Goal: Task Accomplishment & Management: Use online tool/utility

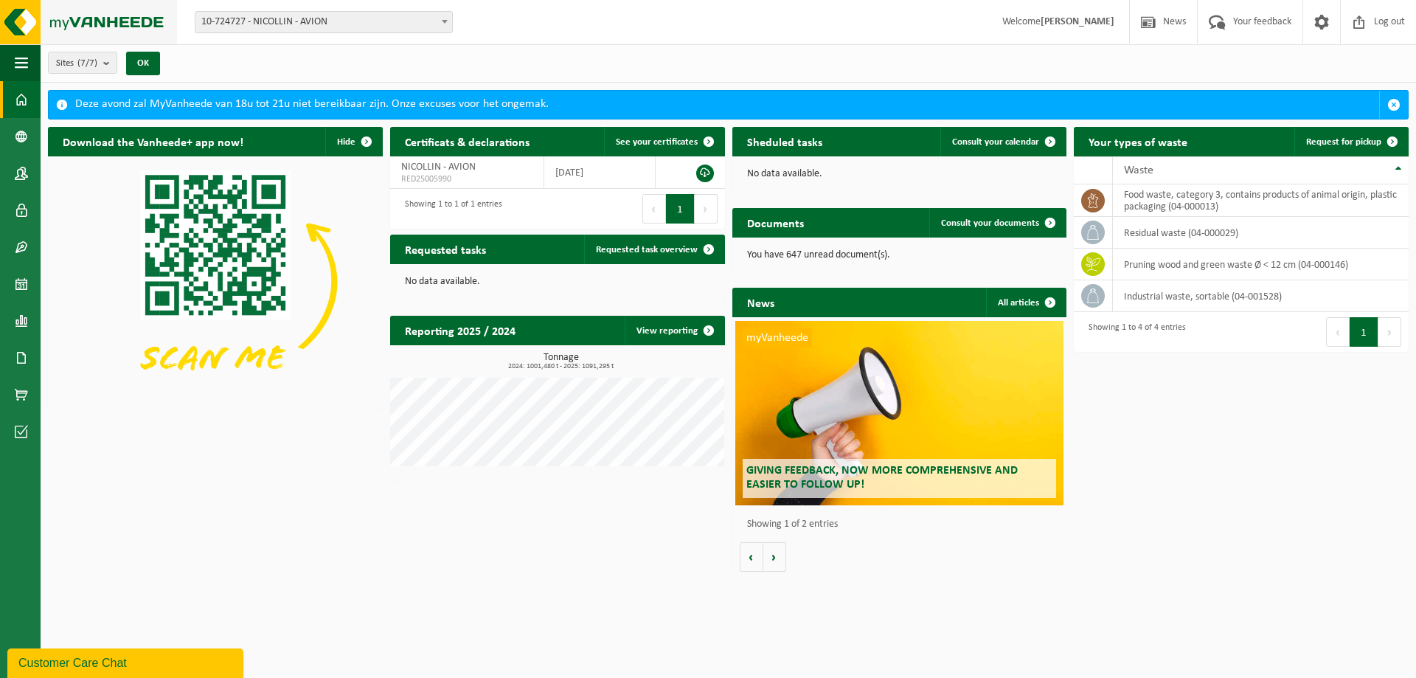
click at [20, 34] on img at bounding box center [88, 22] width 177 height 44
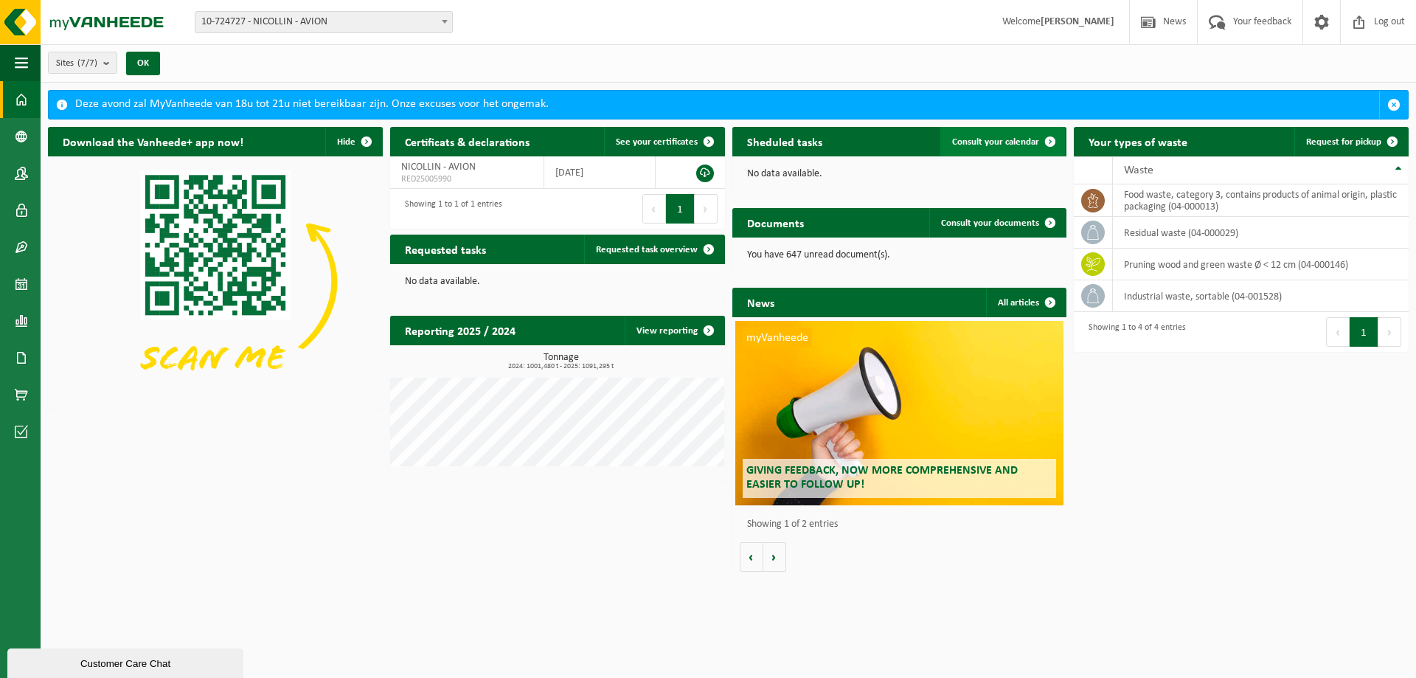
click at [1052, 133] on span at bounding box center [1049, 141] width 29 height 29
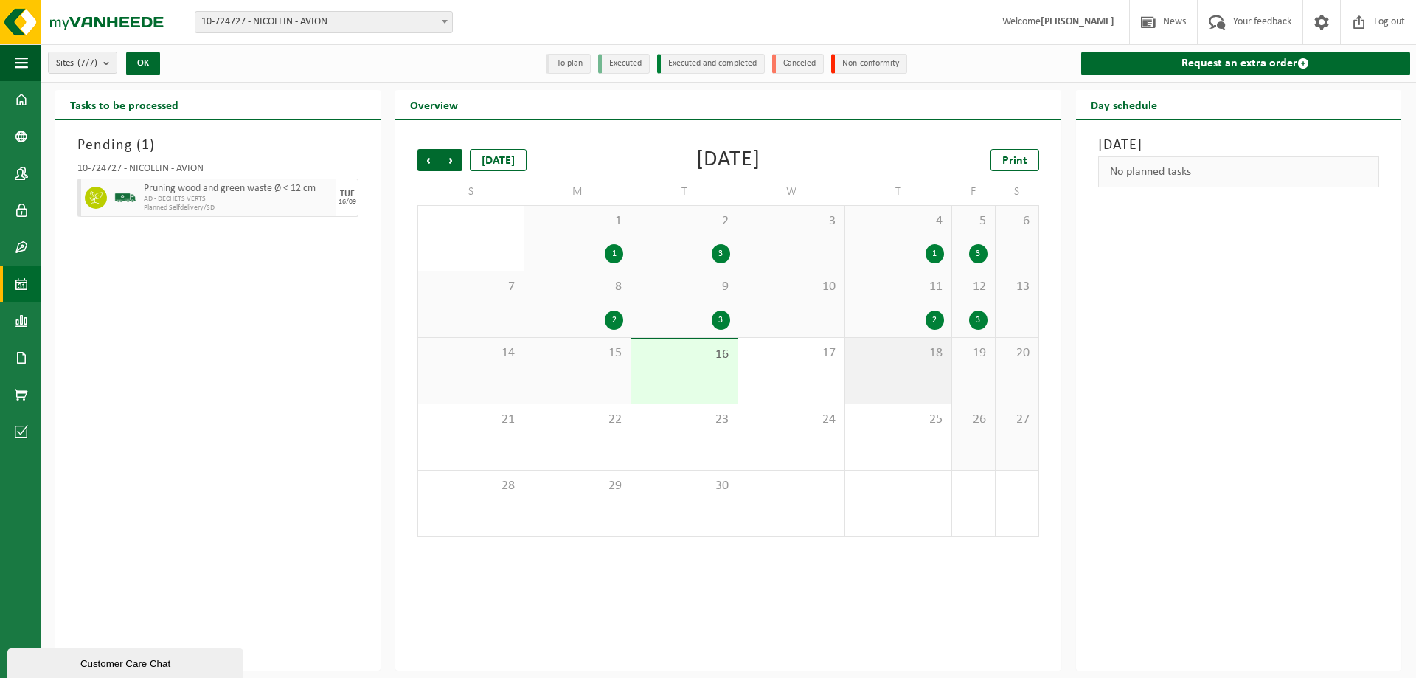
click at [875, 364] on div "18" at bounding box center [898, 371] width 106 height 66
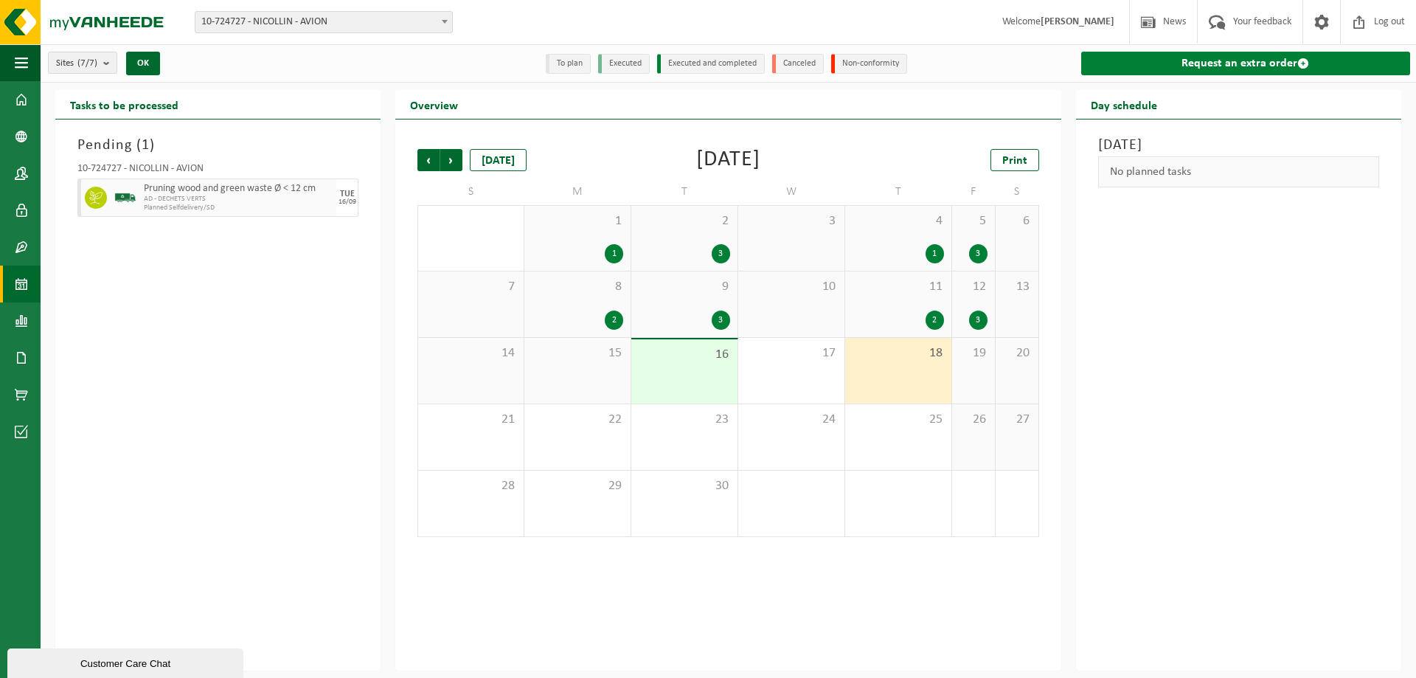
click at [1301, 66] on span at bounding box center [1303, 64] width 12 height 12
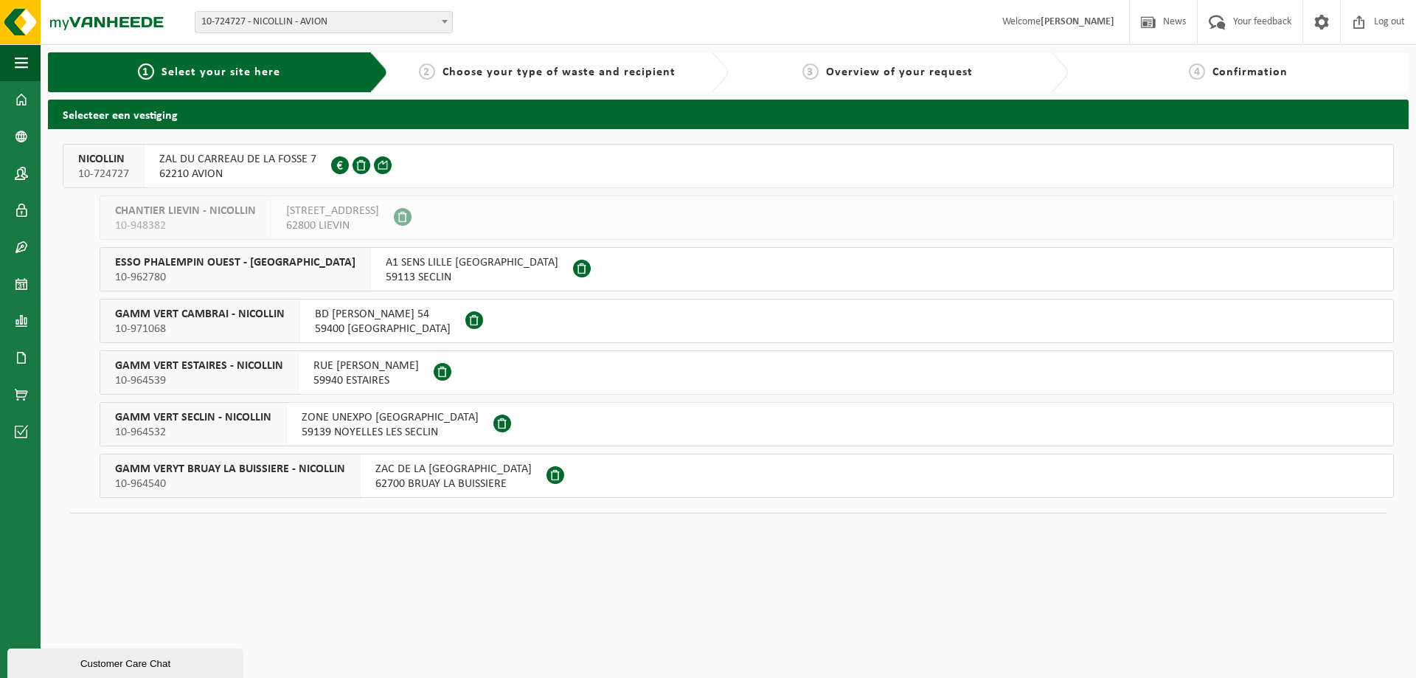
click at [288, 151] on div "ZAL DU CARREAU DE LA FOSSE 7 62210 AVION FR 41 775644149" at bounding box center [238, 166] width 187 height 43
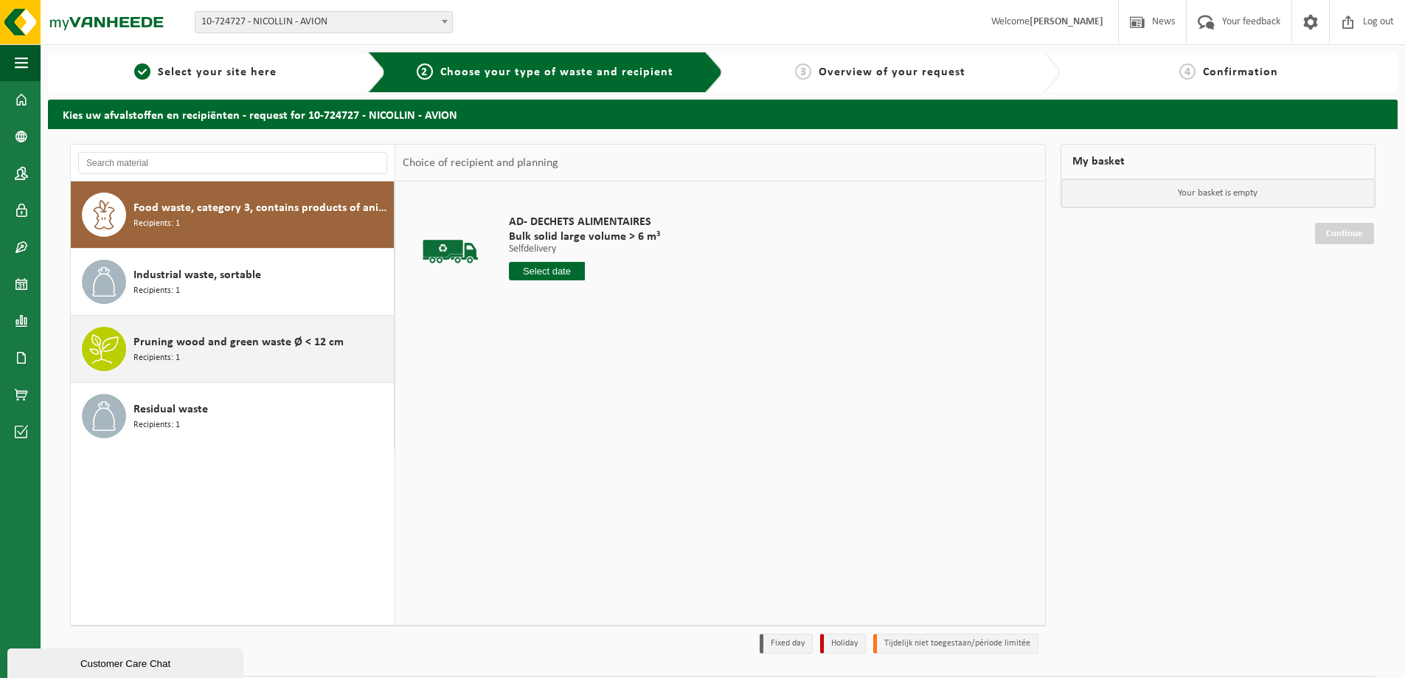
click at [267, 353] on div "Pruning wood and green waste Ø < 12 cm Recipients: 1" at bounding box center [261, 349] width 257 height 44
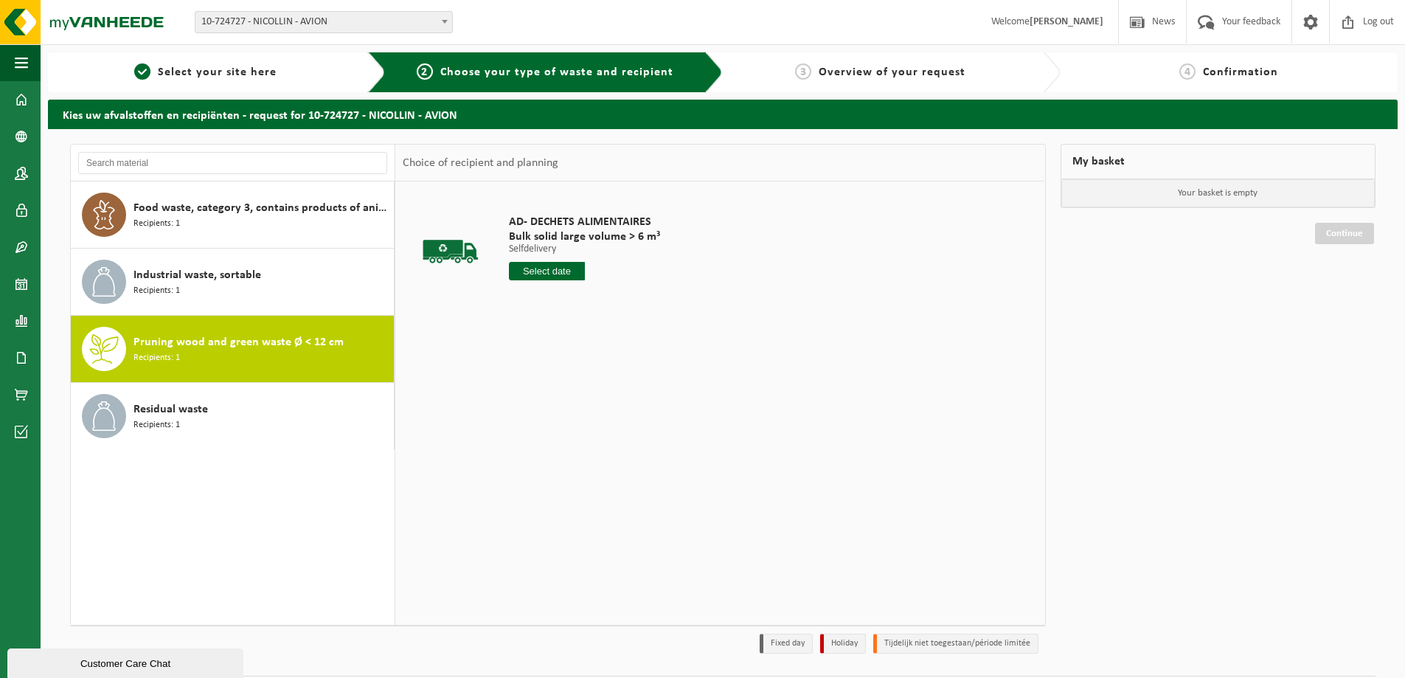
click at [537, 278] on input "text" at bounding box center [547, 271] width 76 height 18
click at [513, 273] on input "text" at bounding box center [547, 271] width 76 height 18
click at [605, 403] on div "18" at bounding box center [601, 402] width 26 height 24
type input "From 2025-09-18"
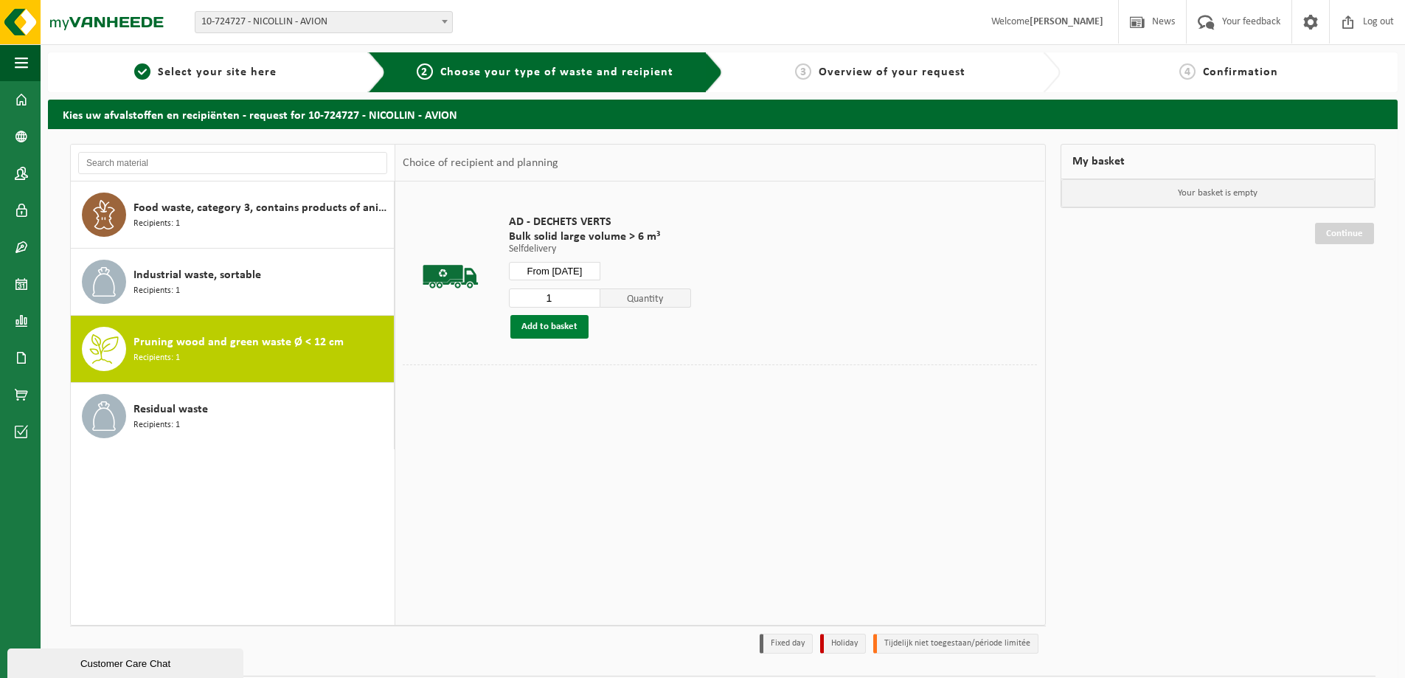
click at [532, 335] on button "Add to basket" at bounding box center [549, 327] width 78 height 24
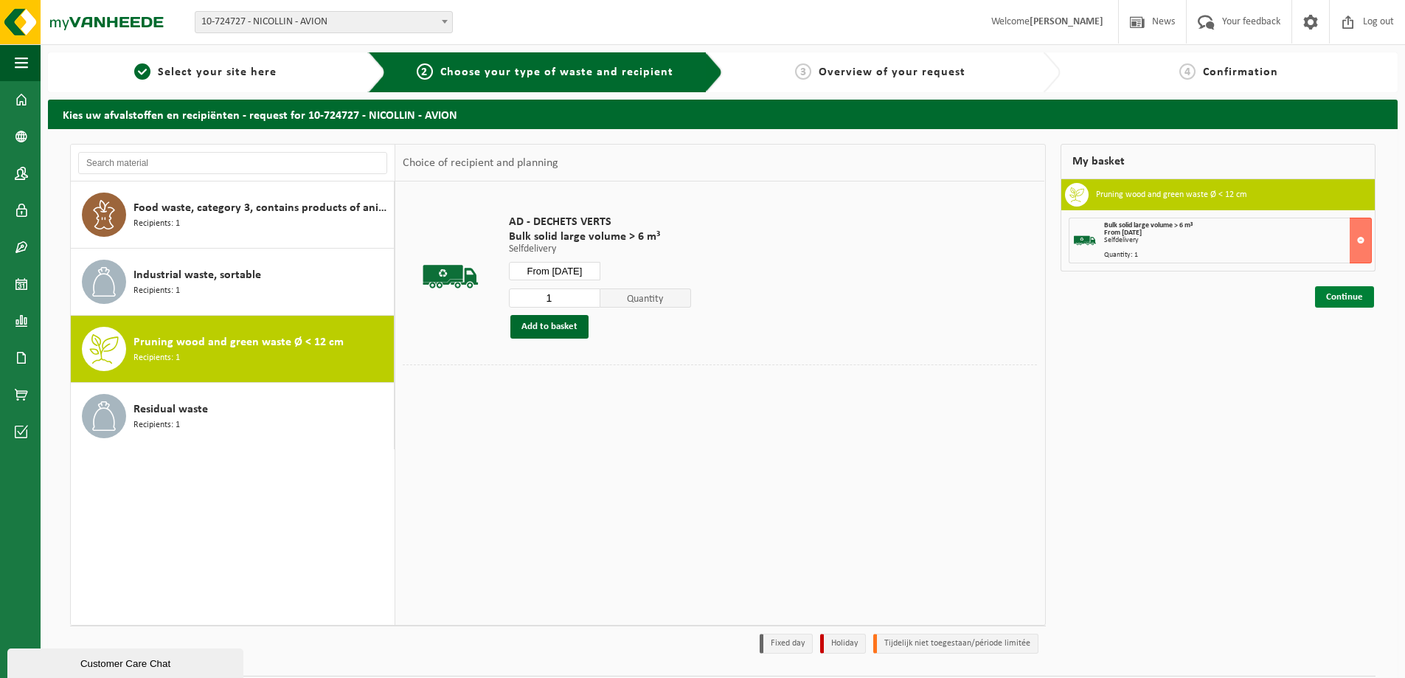
click at [1366, 297] on link "Continue" at bounding box center [1344, 296] width 59 height 21
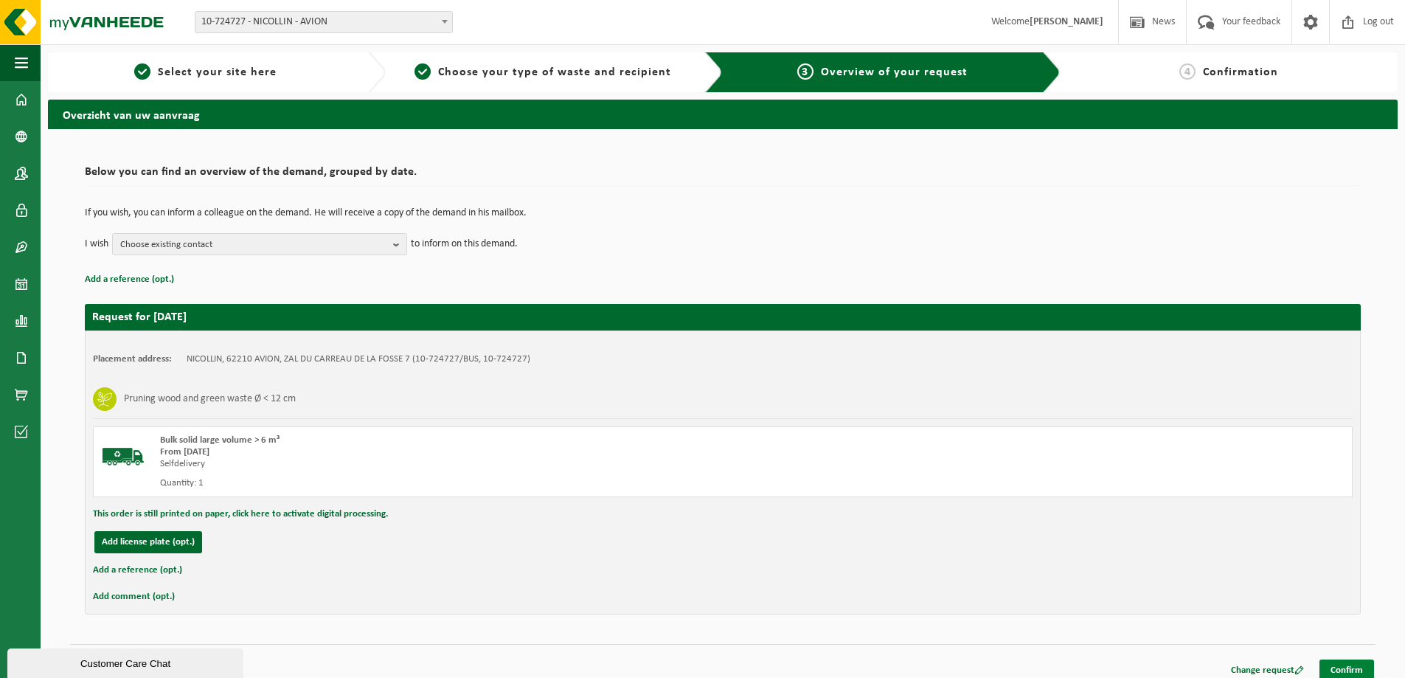
click at [1341, 673] on link "Confirm" at bounding box center [1346, 669] width 55 height 21
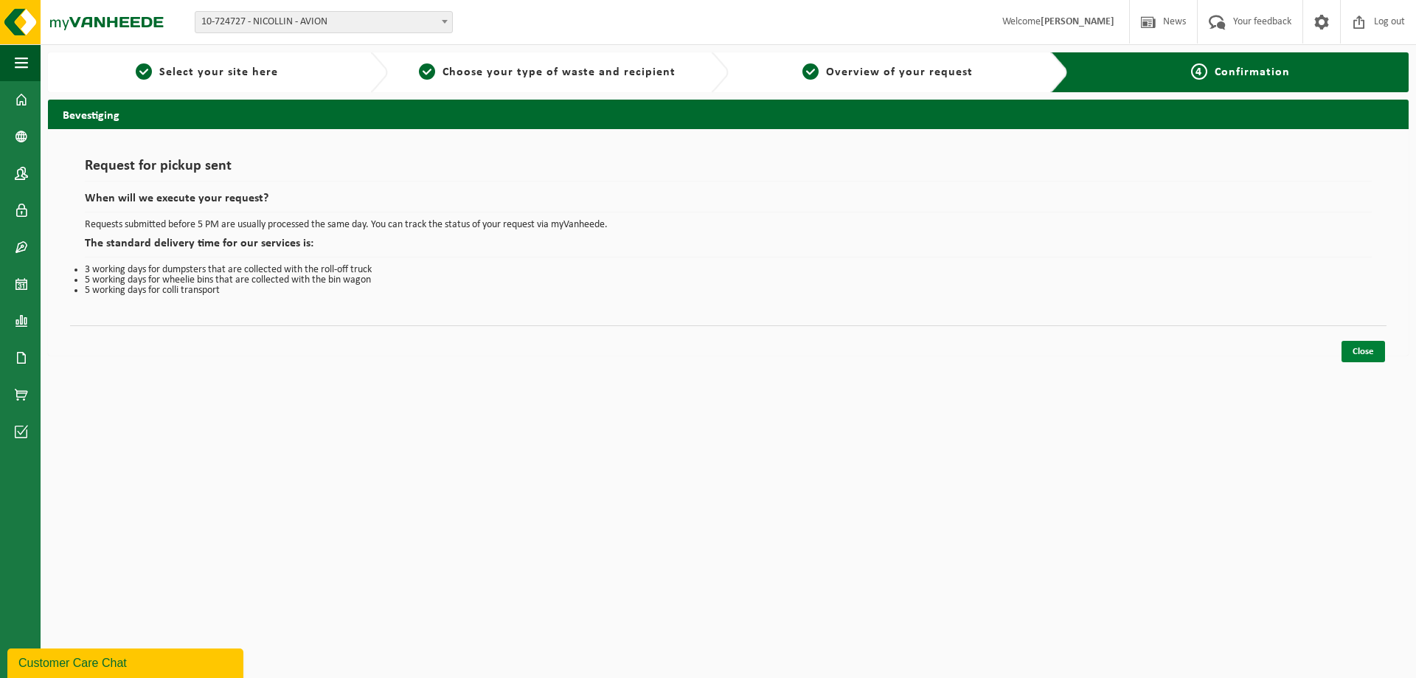
click at [1372, 358] on link "Close" at bounding box center [1363, 351] width 44 height 21
